Goal: Information Seeking & Learning: Find specific fact

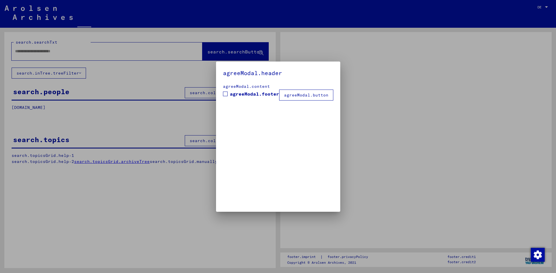
type input "*********"
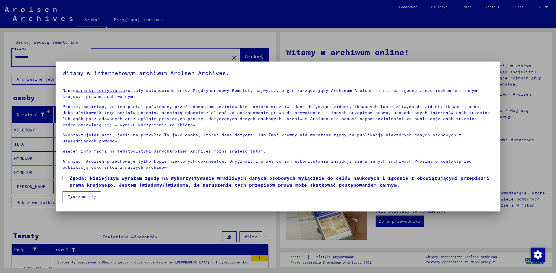
drag, startPoint x: 65, startPoint y: 175, endPoint x: 64, endPoint y: 178, distance: 3.0
click at [65, 175] on label "Zgoda: Niniejszym wyrażam zgodę na wykorzystywanie wrażliwych danych osobowych …" at bounding box center [278, 182] width 431 height 14
click at [71, 194] on button "Zgadzam się" at bounding box center [82, 197] width 38 height 11
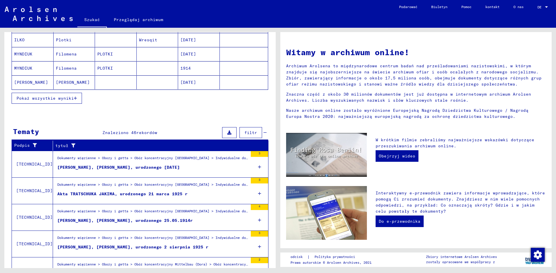
scroll to position [137, 0]
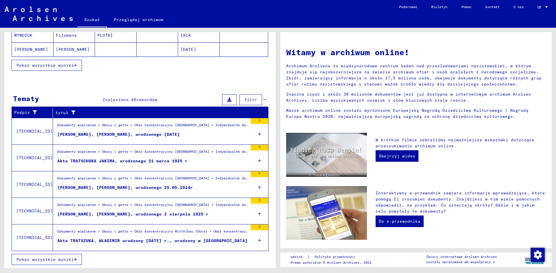
click at [75, 259] on button "Pokaż wszystkie wyniki" at bounding box center [47, 259] width 70 height 11
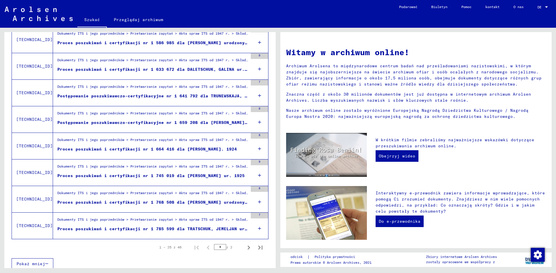
scroll to position [582, 0]
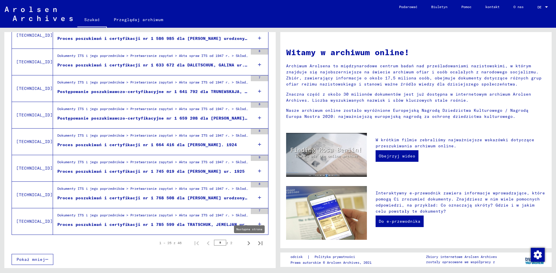
click at [245, 246] on icon "Następna strona" at bounding box center [249, 244] width 8 height 8
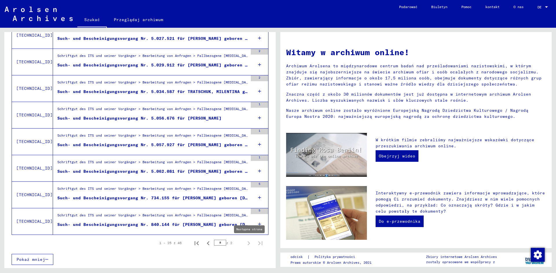
type input "*"
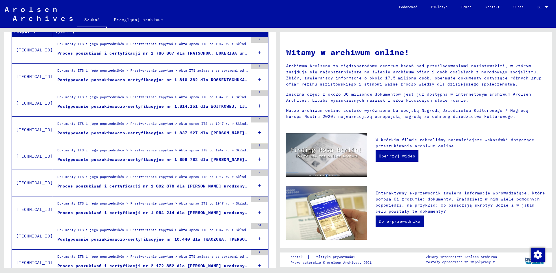
scroll to position [116, 0]
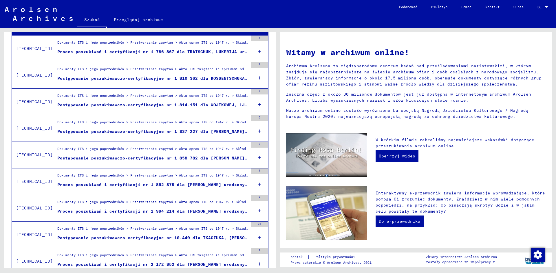
drag, startPoint x: 183, startPoint y: 185, endPoint x: 154, endPoint y: 186, distance: 29.5
click at [154, 186] on font "Proces poszukiwań i certyfikacji nr 1 892 878 dla [PERSON_NAME] urodzony w 1925…" at bounding box center [163, 184] width 213 height 5
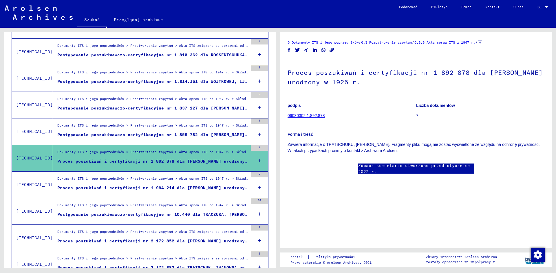
scroll to position [174, 0]
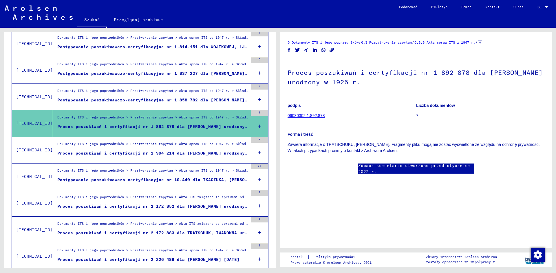
click at [203, 148] on div "Dokumenty ITS i jego poprzedników > Przetwarzanie zapytań > Akta spraw ITS od 1…" at bounding box center [152, 146] width 190 height 8
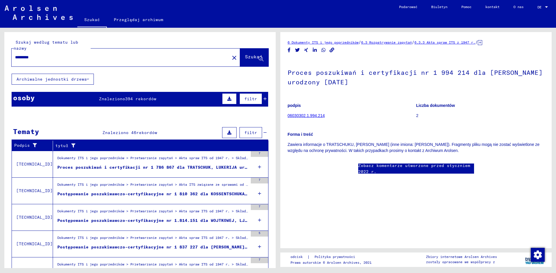
click at [69, 58] on input "*********" at bounding box center [120, 57] width 211 height 6
click at [247, 60] on font "Szukaj" at bounding box center [253, 57] width 17 height 6
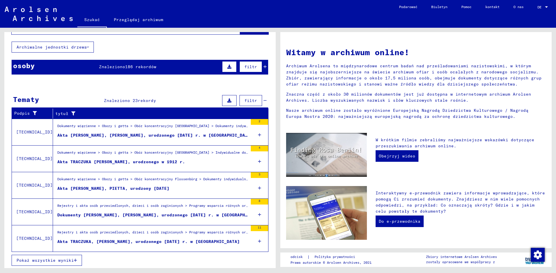
scroll to position [33, 0]
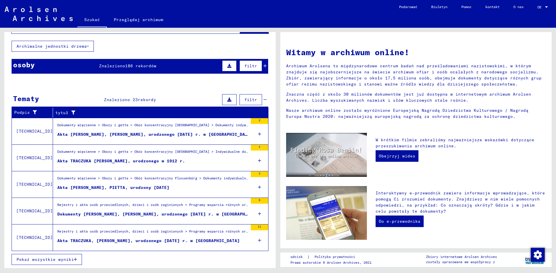
click at [76, 258] on button "Pokaż wszystkie wyniki" at bounding box center [47, 259] width 70 height 11
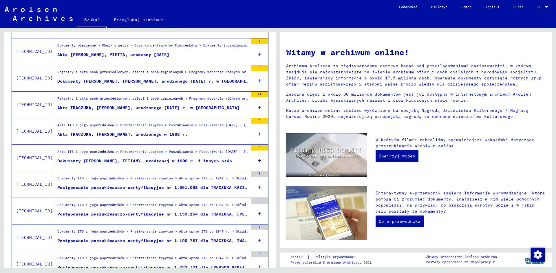
scroll to position [178, 0]
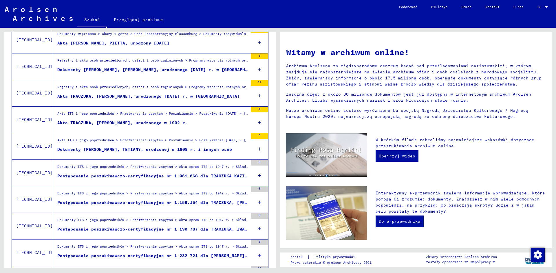
click at [201, 176] on font "Postępowanie poszukiwawczo-certyfikacyjne nr 1.061.068 dla TRACZUKA KAZIMIERZA …" at bounding box center [176, 176] width 239 height 5
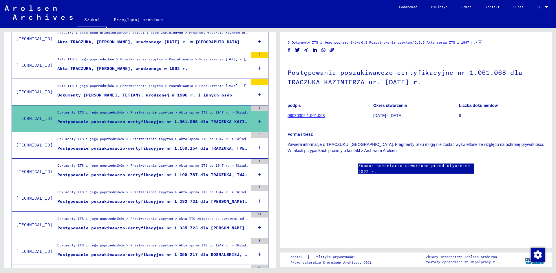
scroll to position [237, 0]
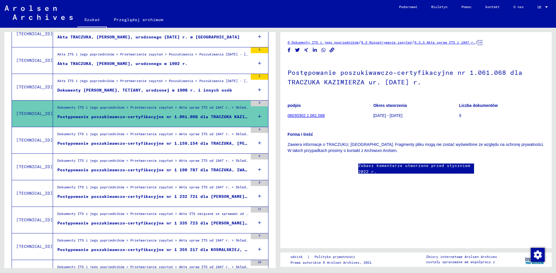
click at [207, 142] on font "Postępowanie poszukiwawczo-certyfikacyjne nr 1.159.154 dla TRACZUKA, [PERSON_NA…" at bounding box center [178, 143] width 242 height 5
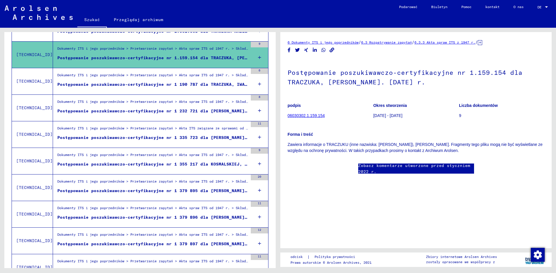
scroll to position [324, 0]
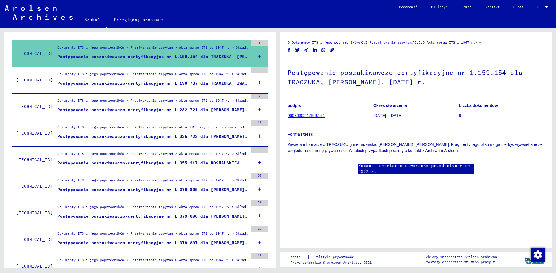
click at [146, 161] on font "Postępowanie poszukiwawczo-certyfikacyjne nr 1 355 217 dla KOSMALSKIEJ, ANTONIN…" at bounding box center [175, 163] width 237 height 5
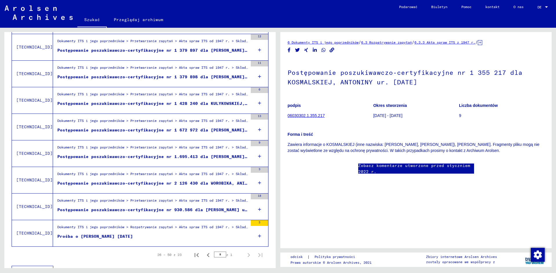
scroll to position [526, 0]
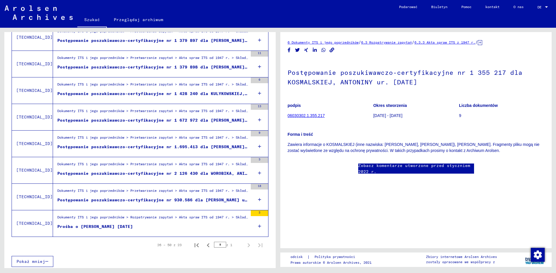
click at [172, 223] on figure "Dokumenty ITS i jego poprzedników > Rozpatrywanie zapytań > Akta spraw ITS od 1…" at bounding box center [152, 219] width 190 height 9
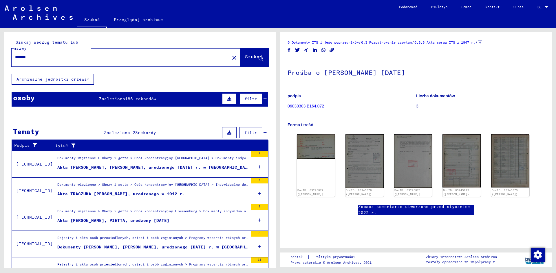
drag, startPoint x: 63, startPoint y: 53, endPoint x: 13, endPoint y: 59, distance: 50.1
click at [13, 58] on div "*******" at bounding box center [119, 57] width 214 height 13
click at [36, 60] on div "*******" at bounding box center [119, 57] width 214 height 13
drag, startPoint x: 38, startPoint y: 58, endPoint x: 3, endPoint y: 60, distance: 35.1
click at [3, 60] on div "Szukaj według tematu lub nazwy ******* close Szukaj Archiwalne jednostki drzewa…" at bounding box center [139, 148] width 278 height 241
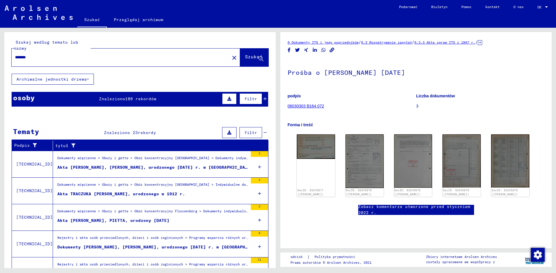
type input "*"
type input "**********"
click at [249, 61] on button "Szukaj" at bounding box center [254, 58] width 28 height 18
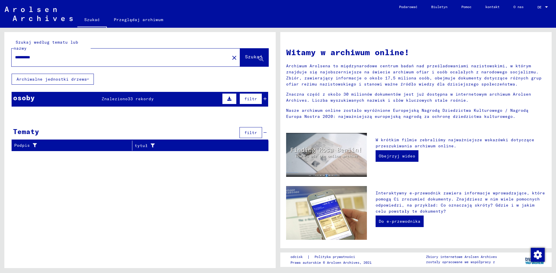
click at [137, 97] on font "33 rekordy" at bounding box center [141, 98] width 26 height 5
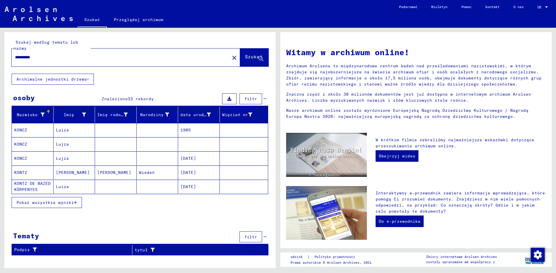
click at [36, 187] on font "KONTZ DE BAZÉD KÖRPENYES" at bounding box center [32, 186] width 36 height 11
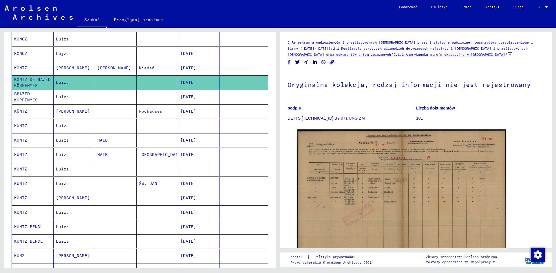
scroll to position [145, 0]
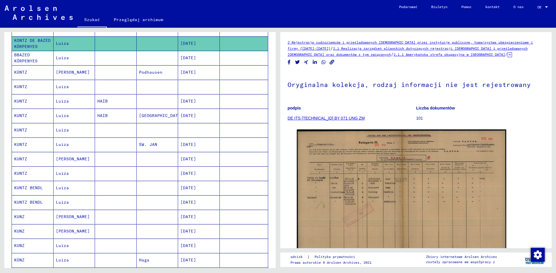
click at [210, 192] on mat-cell "[DATE]" at bounding box center [199, 188] width 42 height 14
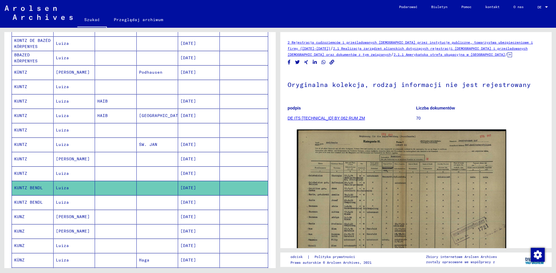
click at [204, 203] on mat-cell "[DATE]" at bounding box center [199, 203] width 42 height 14
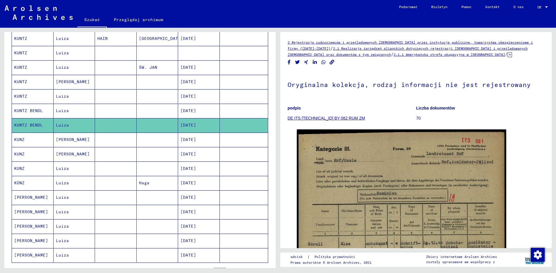
scroll to position [260, 0]
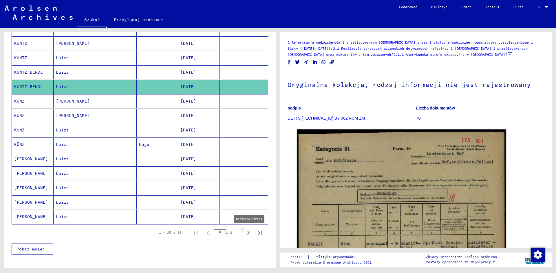
click at [244, 235] on icon "Następna strona" at bounding box center [248, 233] width 8 height 8
type input "*"
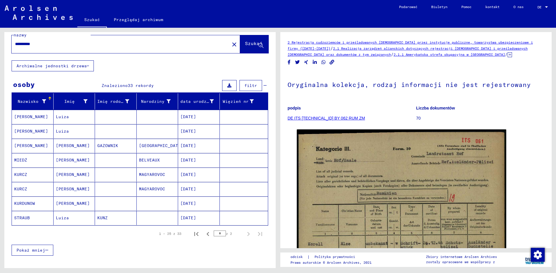
scroll to position [0, 0]
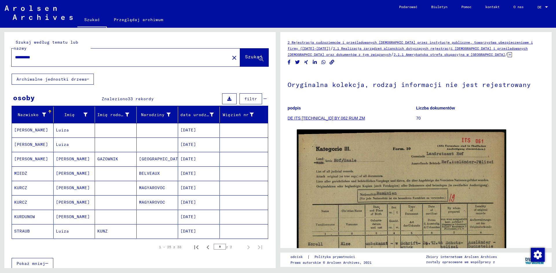
drag, startPoint x: 44, startPoint y: 58, endPoint x: 2, endPoint y: 49, distance: 42.8
click at [0, 53] on div "**********" at bounding box center [139, 148] width 278 height 241
type input "**********"
click at [240, 57] on button "Szukaj" at bounding box center [254, 58] width 28 height 18
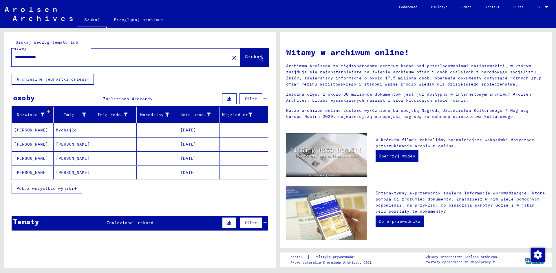
click at [65, 188] on font "Pokaż wszystkie wyniki" at bounding box center [44, 188] width 57 height 5
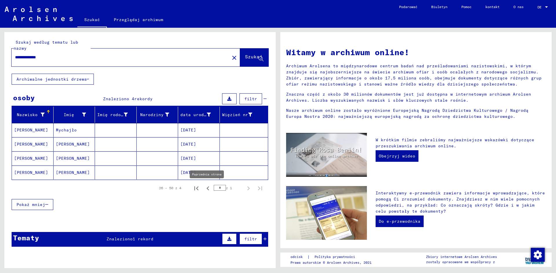
click at [204, 189] on icon "Poprzednia strona" at bounding box center [208, 189] width 8 height 8
type input "*"
click at [219, 189] on div "* z 1" at bounding box center [228, 187] width 29 height 5
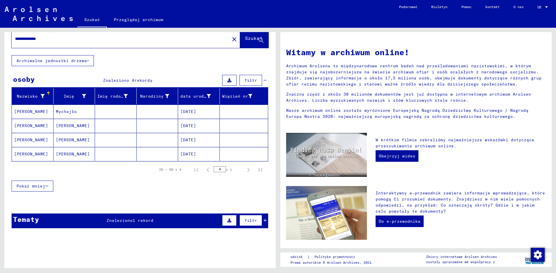
scroll to position [28, 0]
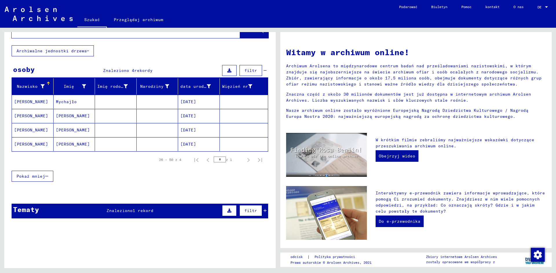
click at [186, 211] on div "Tematy Znaleziono 1 rekord filtr" at bounding box center [140, 211] width 256 height 15
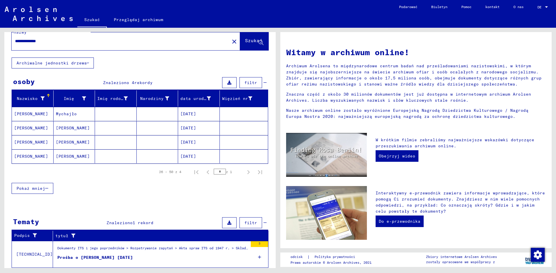
scroll to position [0, 0]
